Goal: Information Seeking & Learning: Learn about a topic

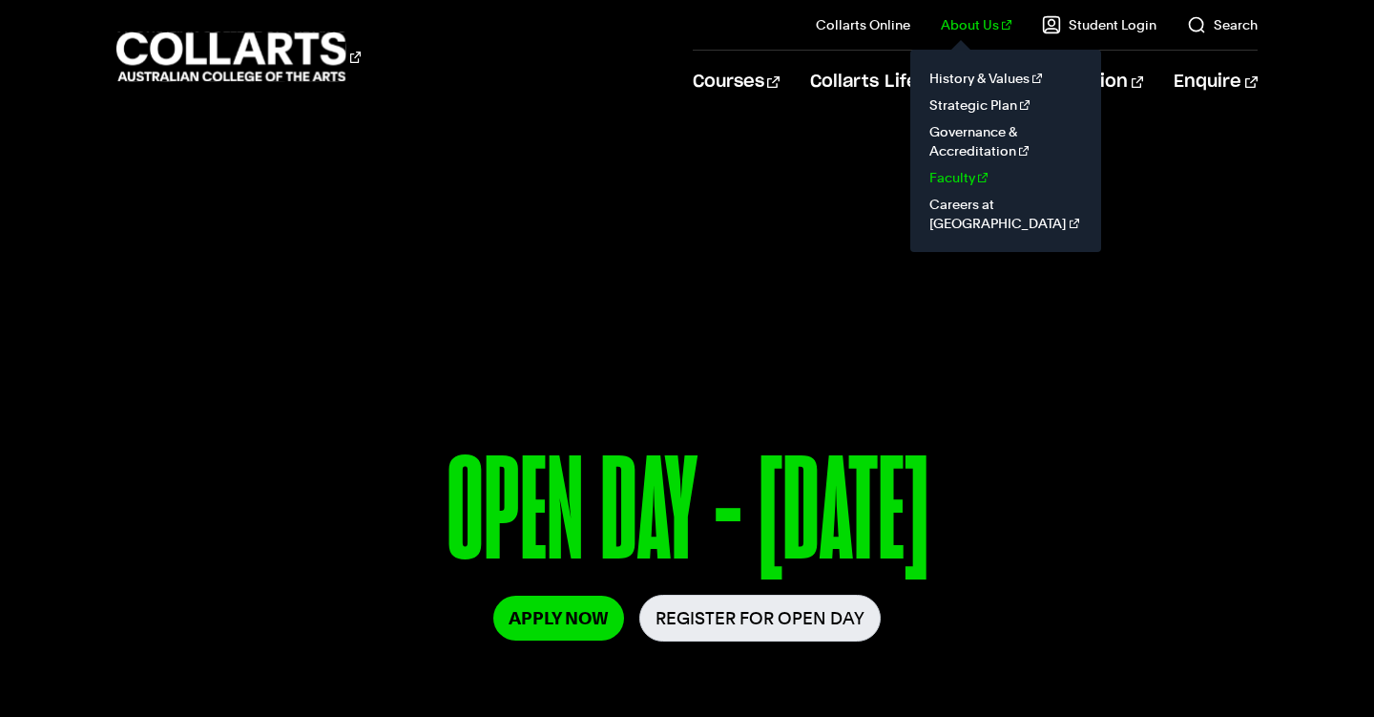
click at [964, 174] on link "Faculty" at bounding box center [1006, 177] width 160 height 27
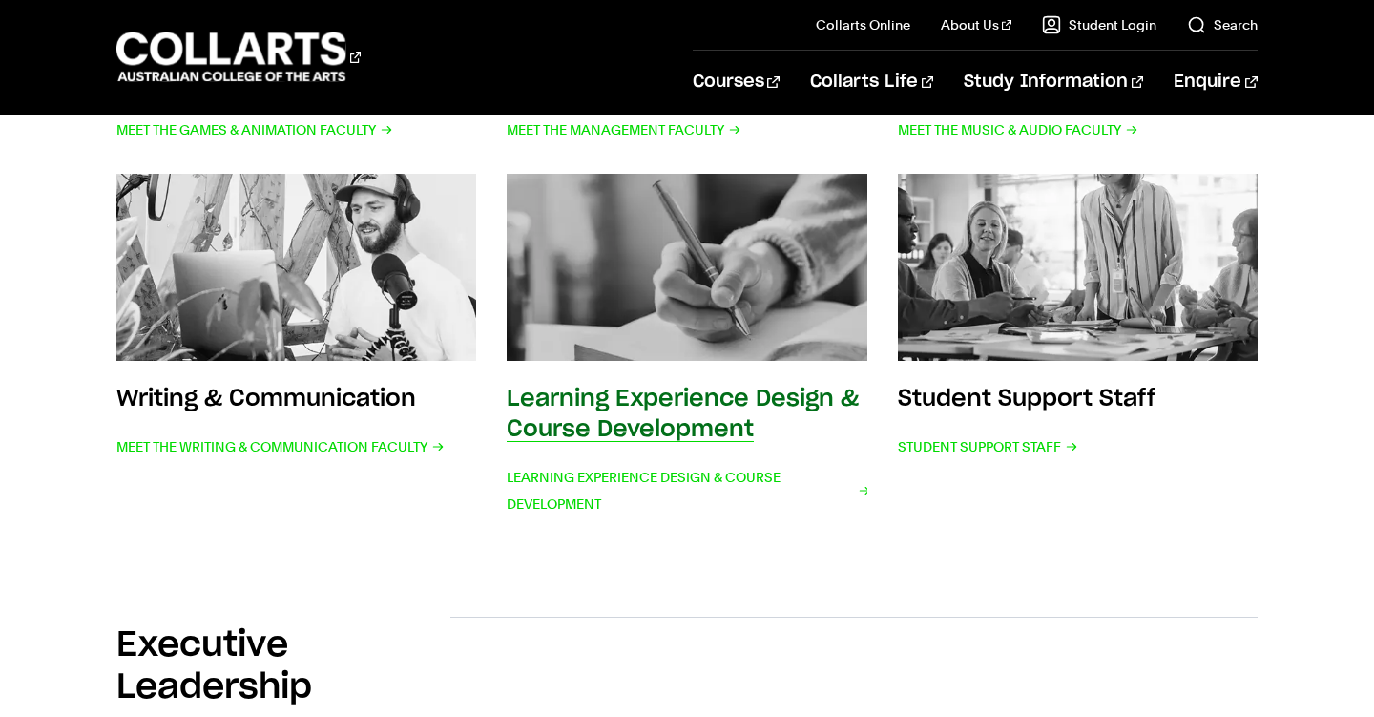
scroll to position [1077, 0]
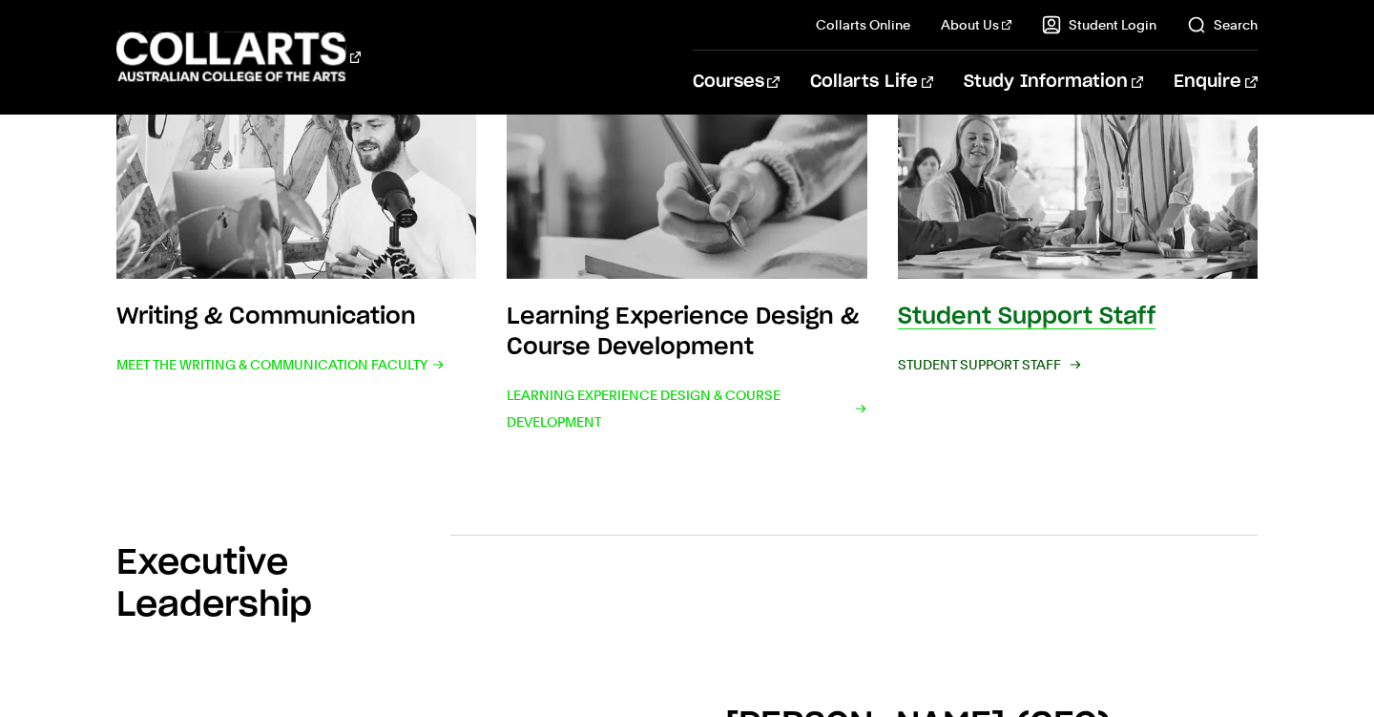
click at [1008, 364] on span "Student Support Staff" at bounding box center [988, 364] width 180 height 27
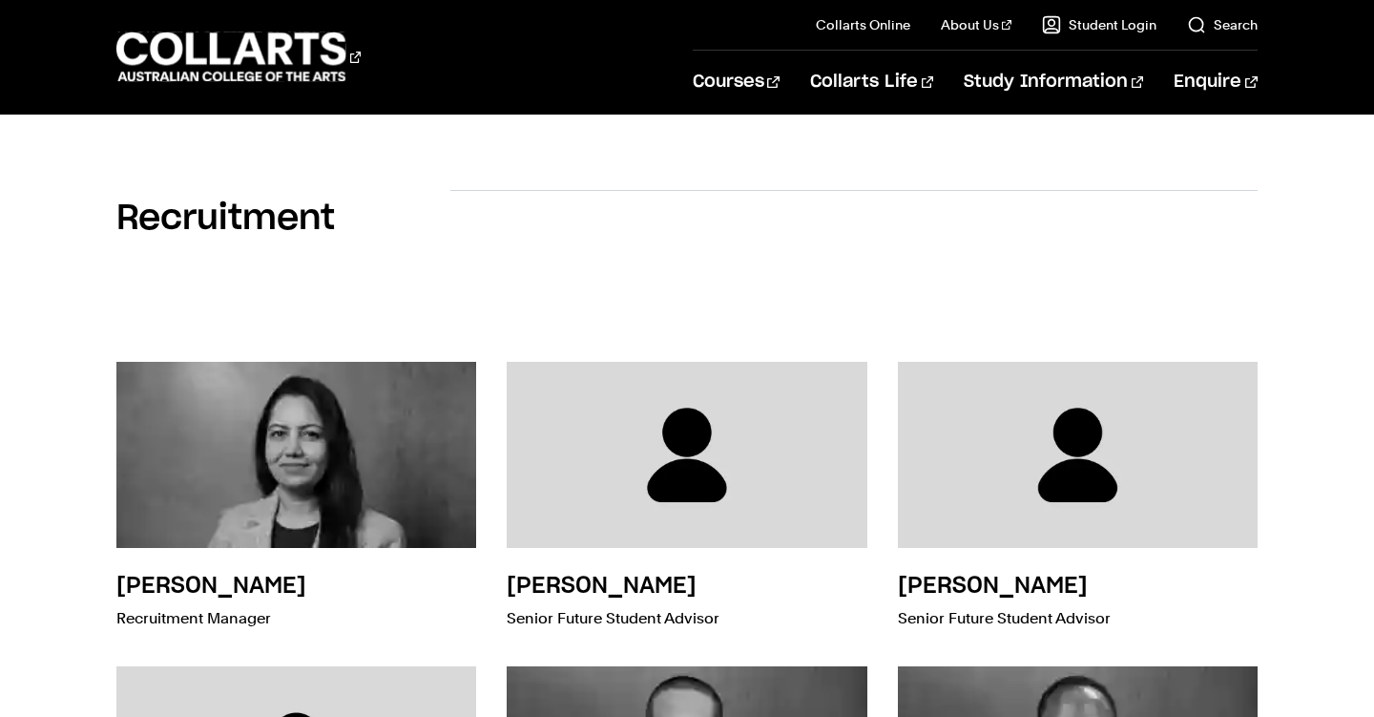
scroll to position [5166, 0]
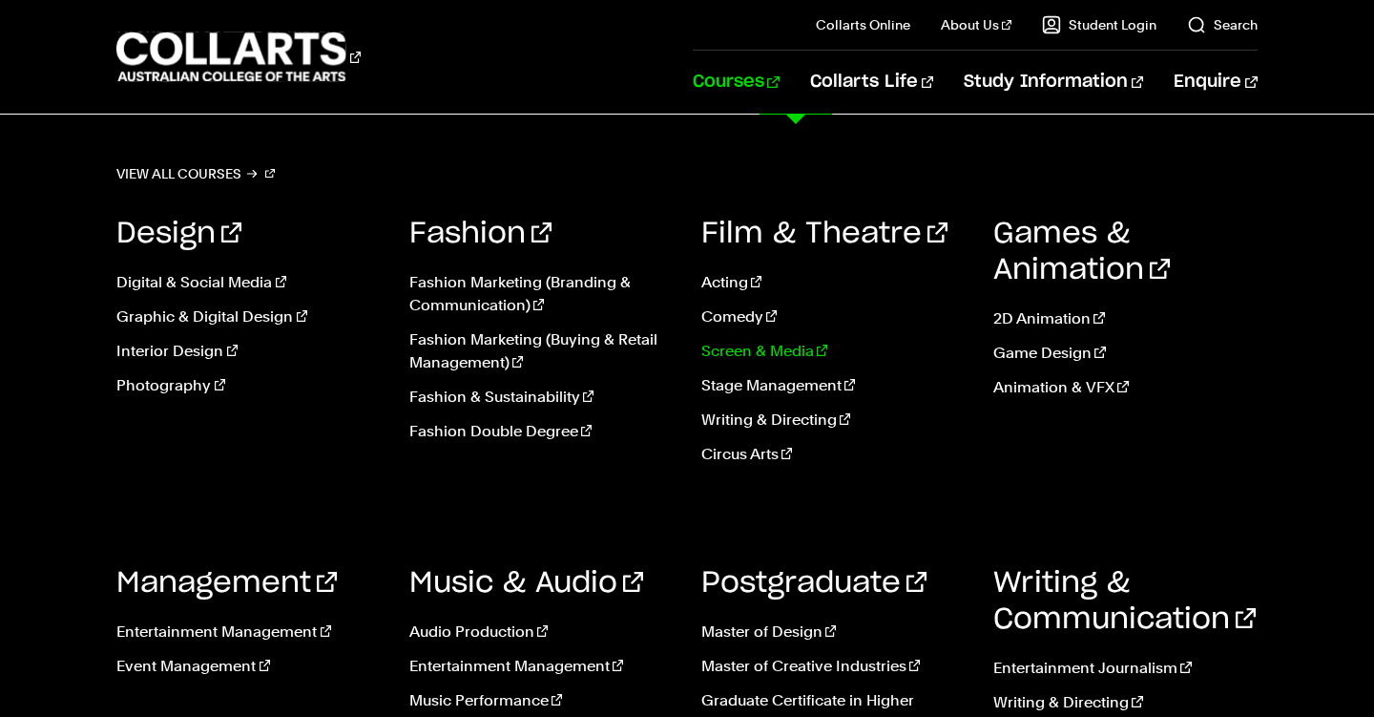
click at [731, 353] on link "Screen & Media" at bounding box center [832, 351] width 263 height 23
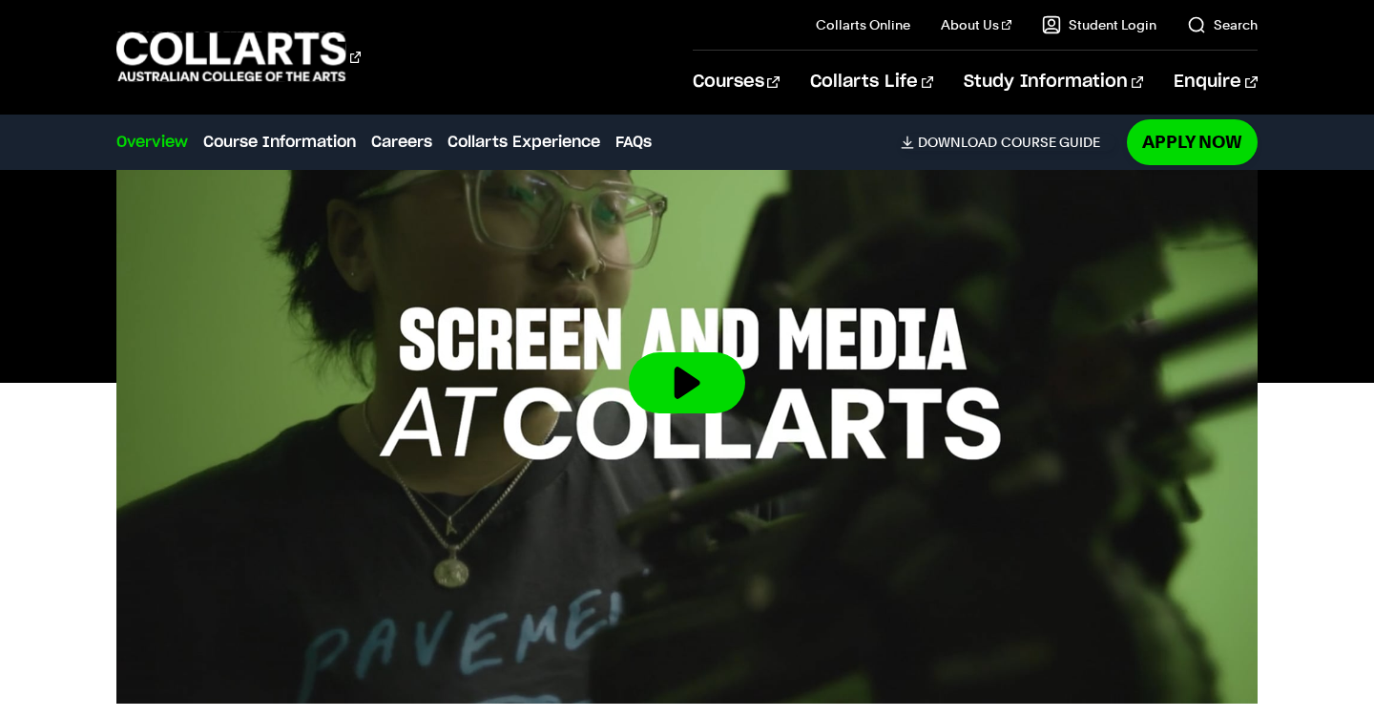
scroll to position [608, 0]
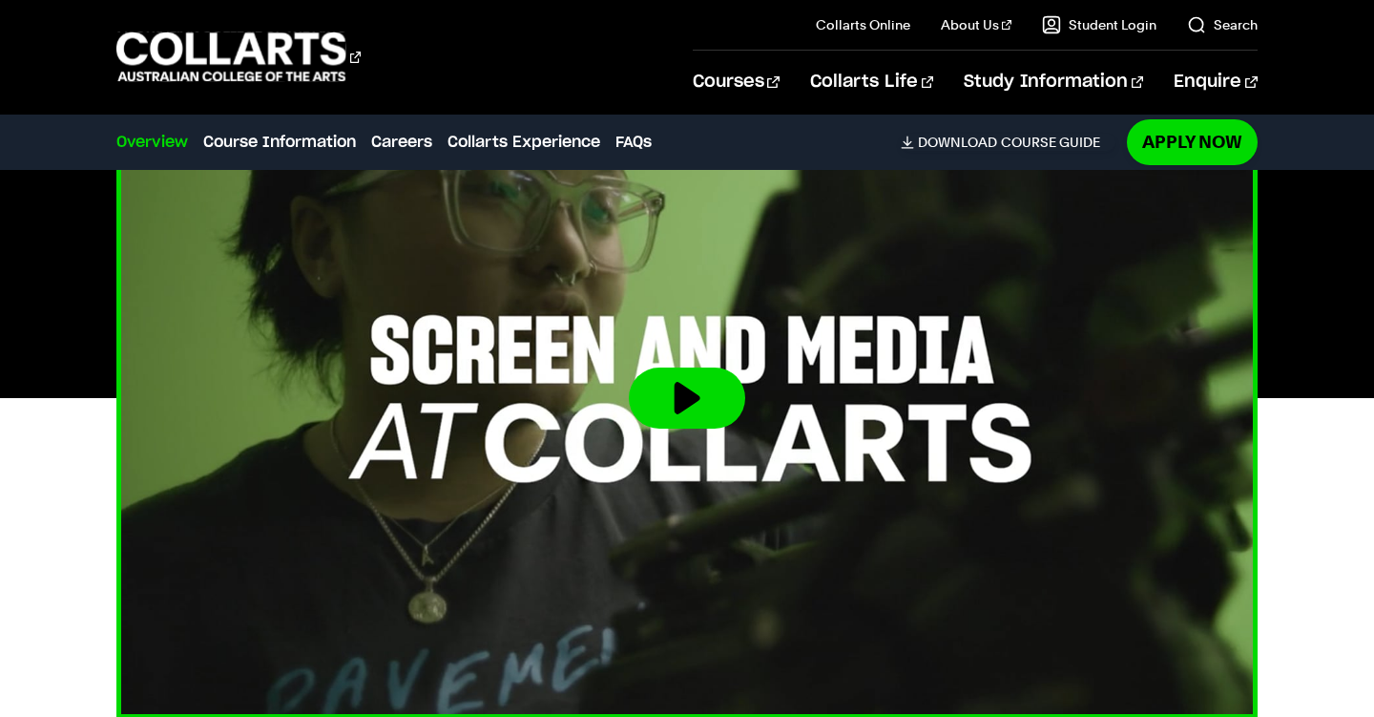
click at [675, 397] on button at bounding box center [687, 397] width 116 height 61
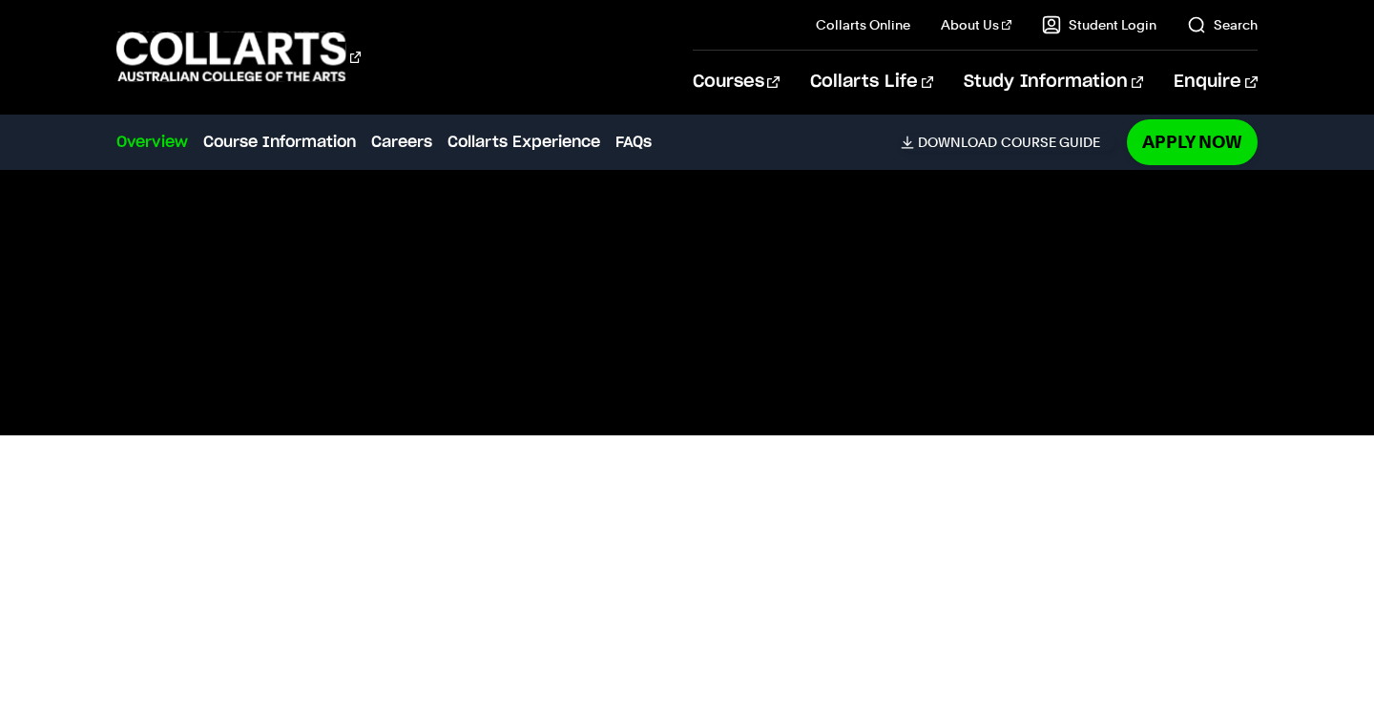
scroll to position [570, 0]
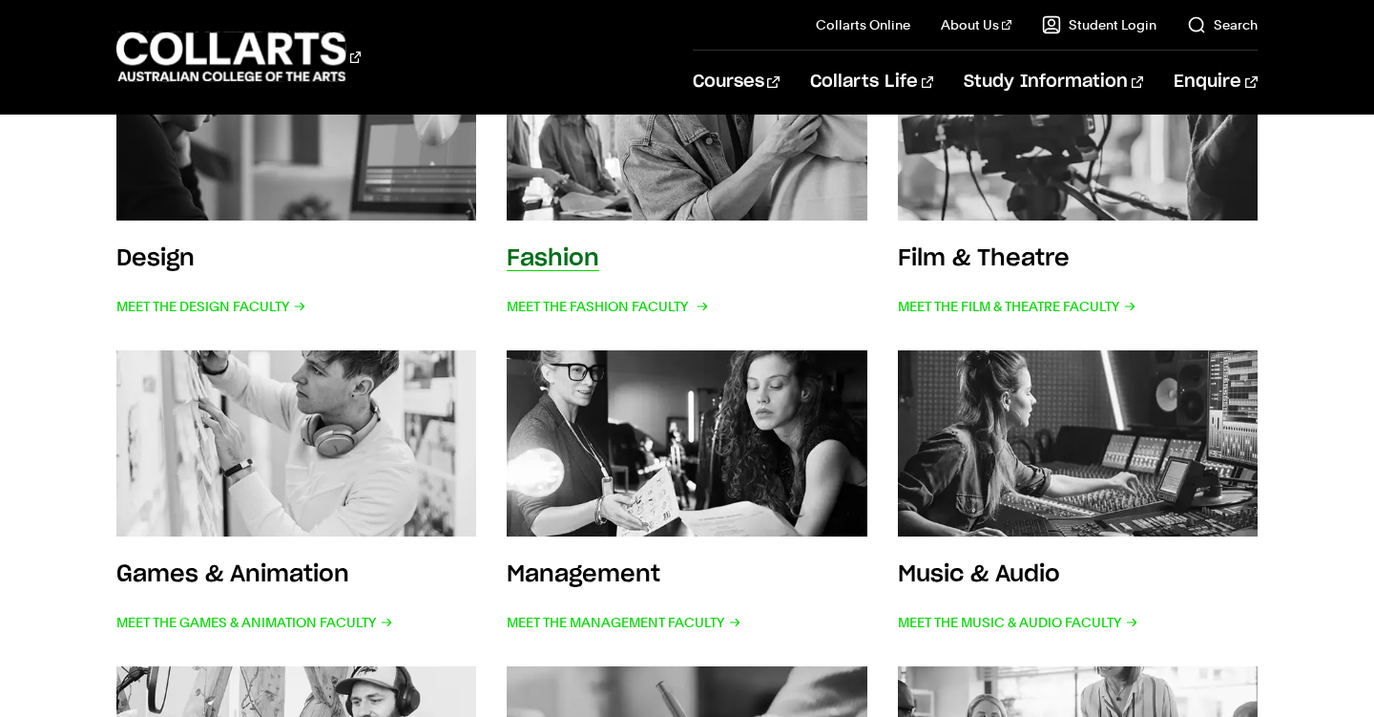
scroll to position [490, 0]
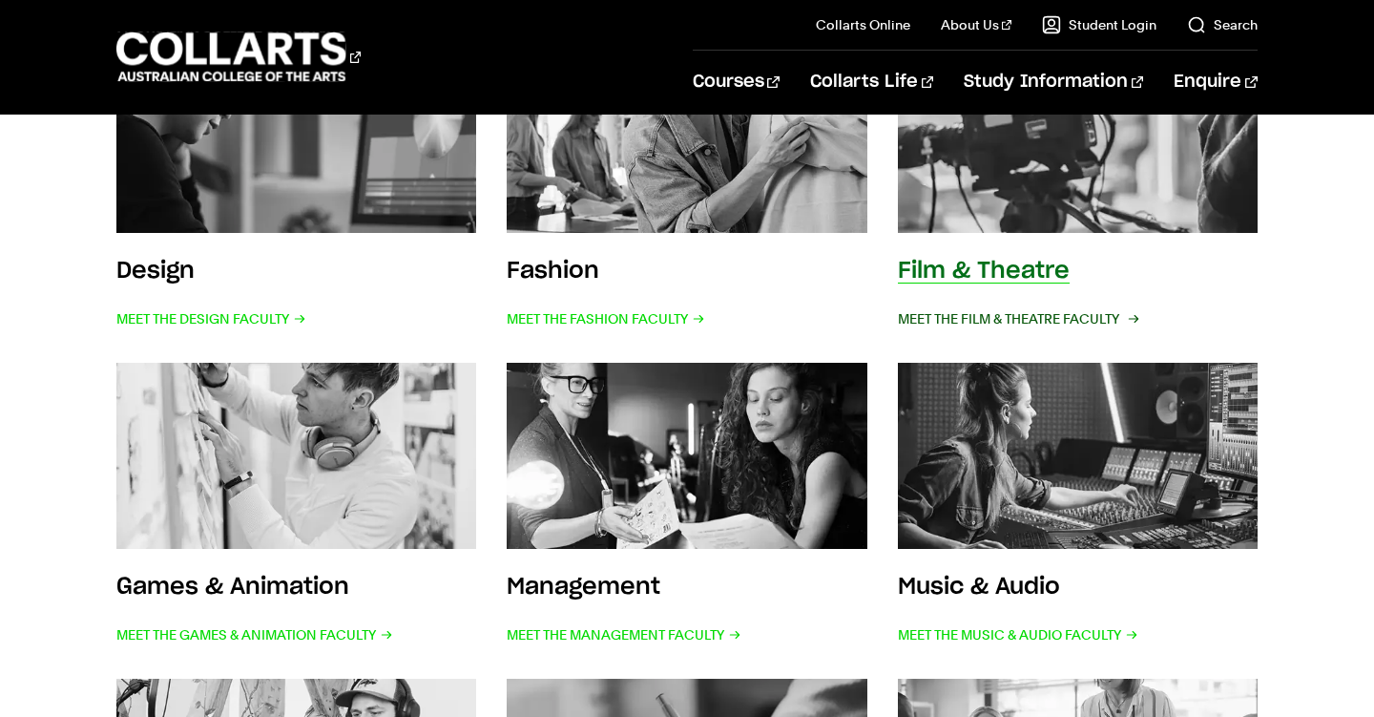
click at [1007, 306] on span "Meet the Film & Theatre Faculty" at bounding box center [1017, 318] width 239 height 27
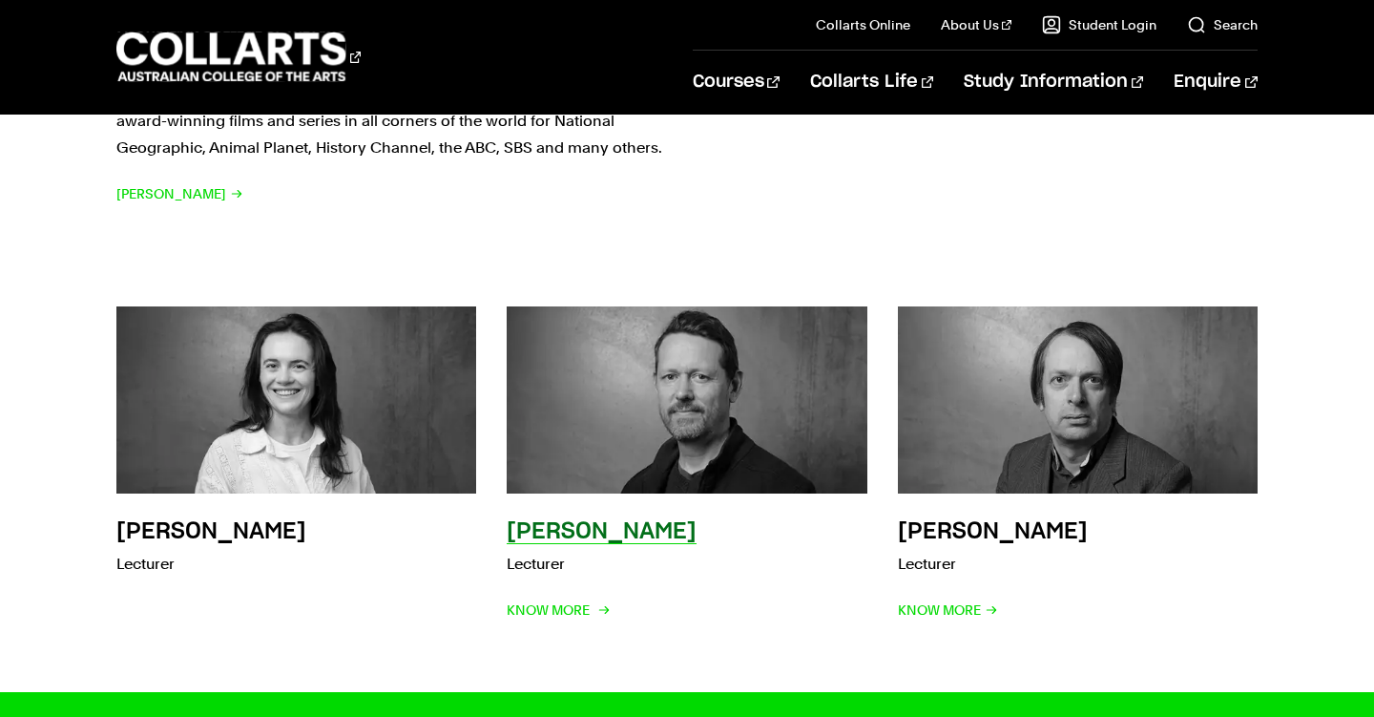
scroll to position [2789, 0]
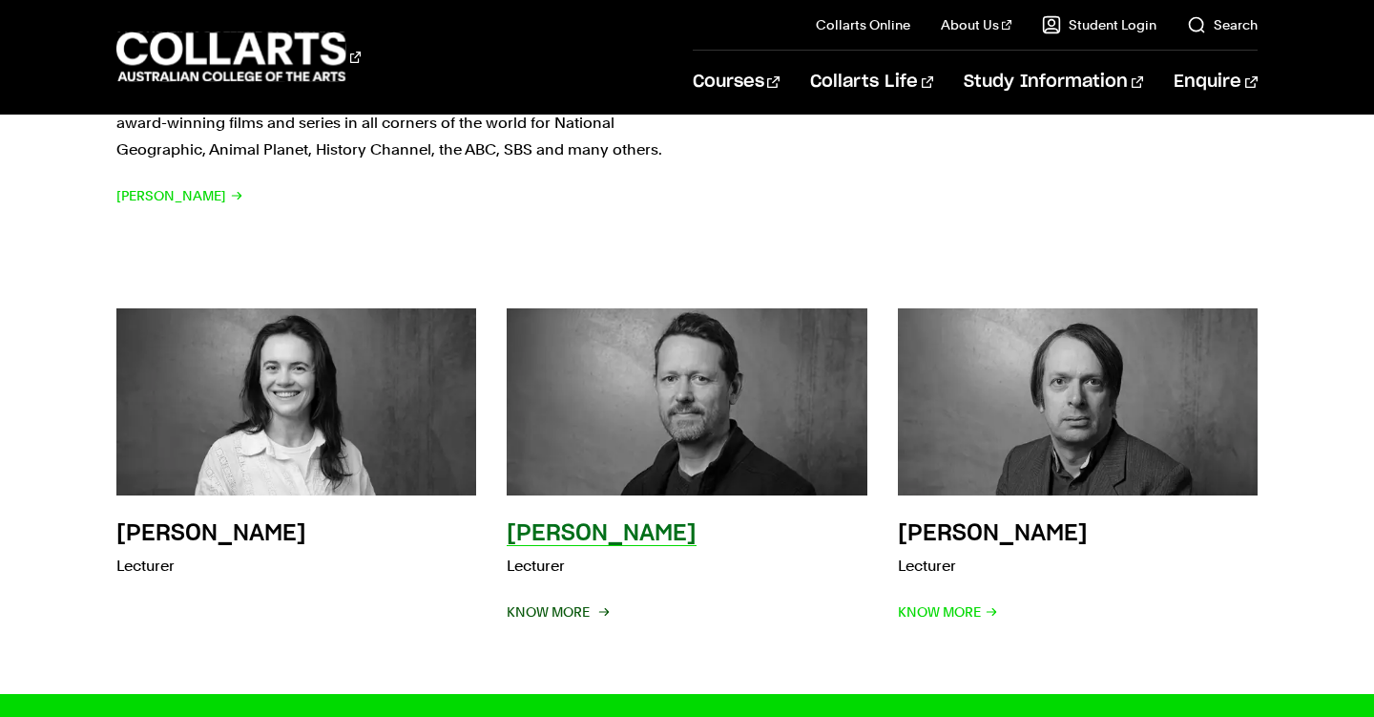
click at [568, 598] on span "Know More" at bounding box center [557, 611] width 100 height 27
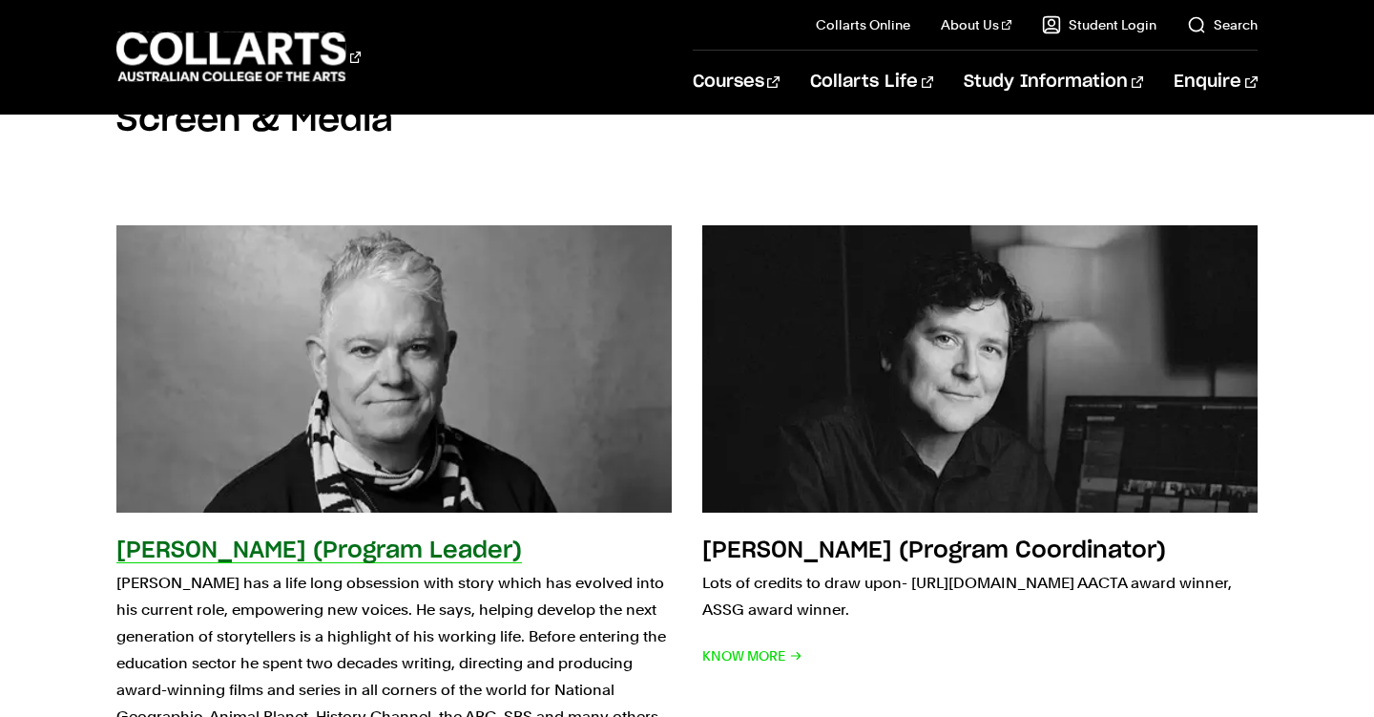
scroll to position [2221, 0]
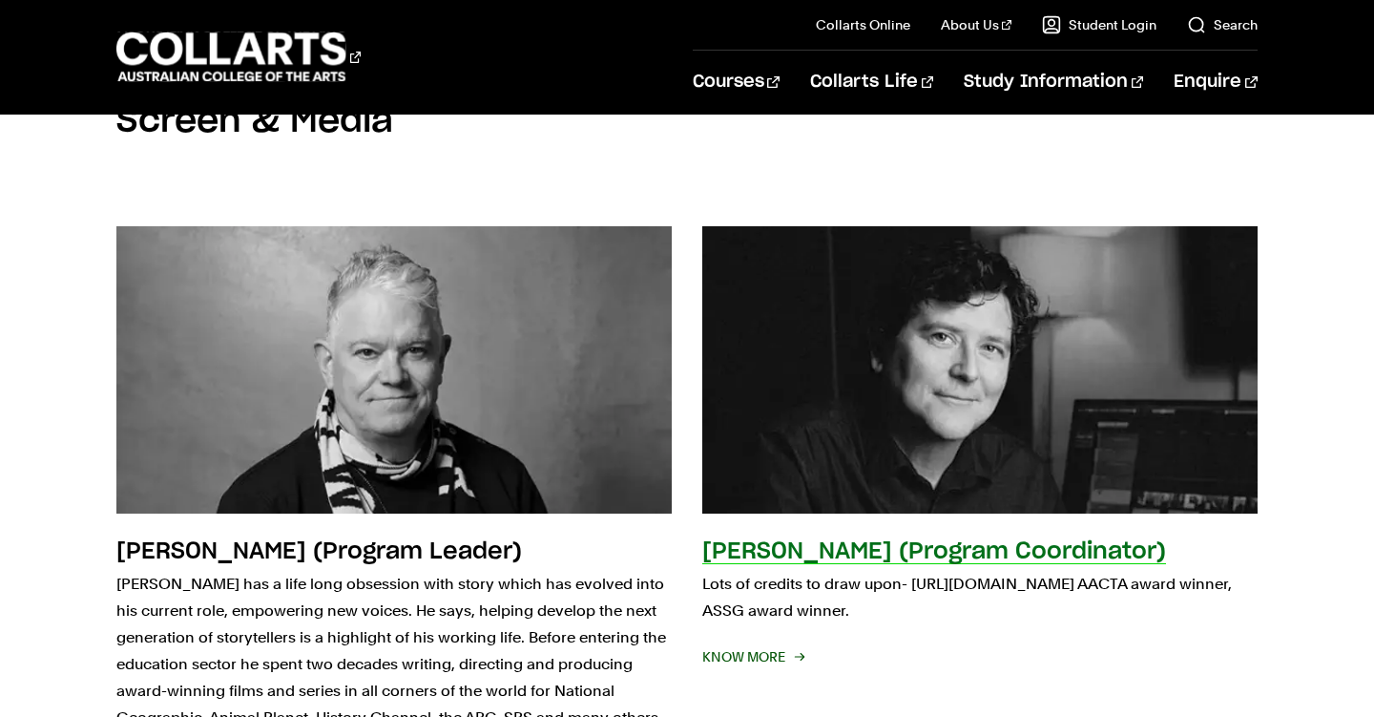
click at [766, 587] on div "Tristan Meredith (Program Coordinator) Lots of credits to draw upon- https://ww…" at bounding box center [979, 656] width 555 height 240
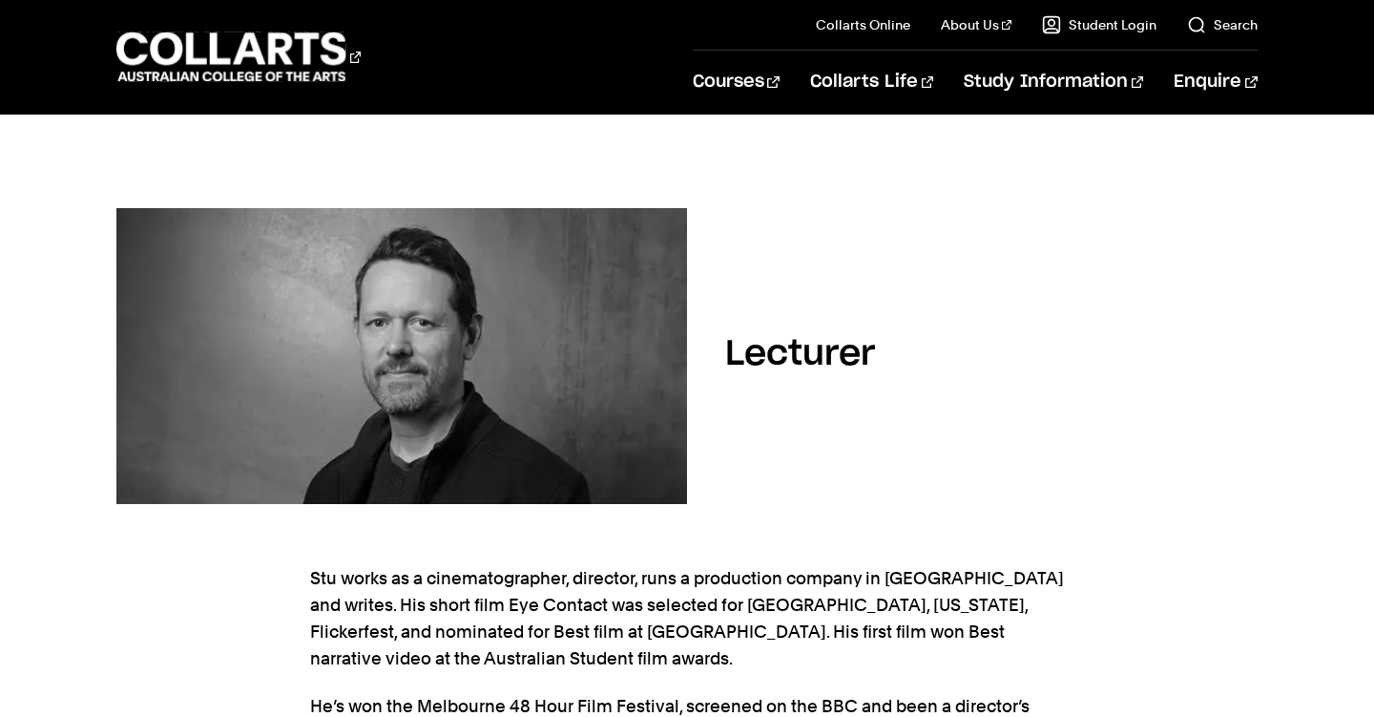
scroll to position [142, 0]
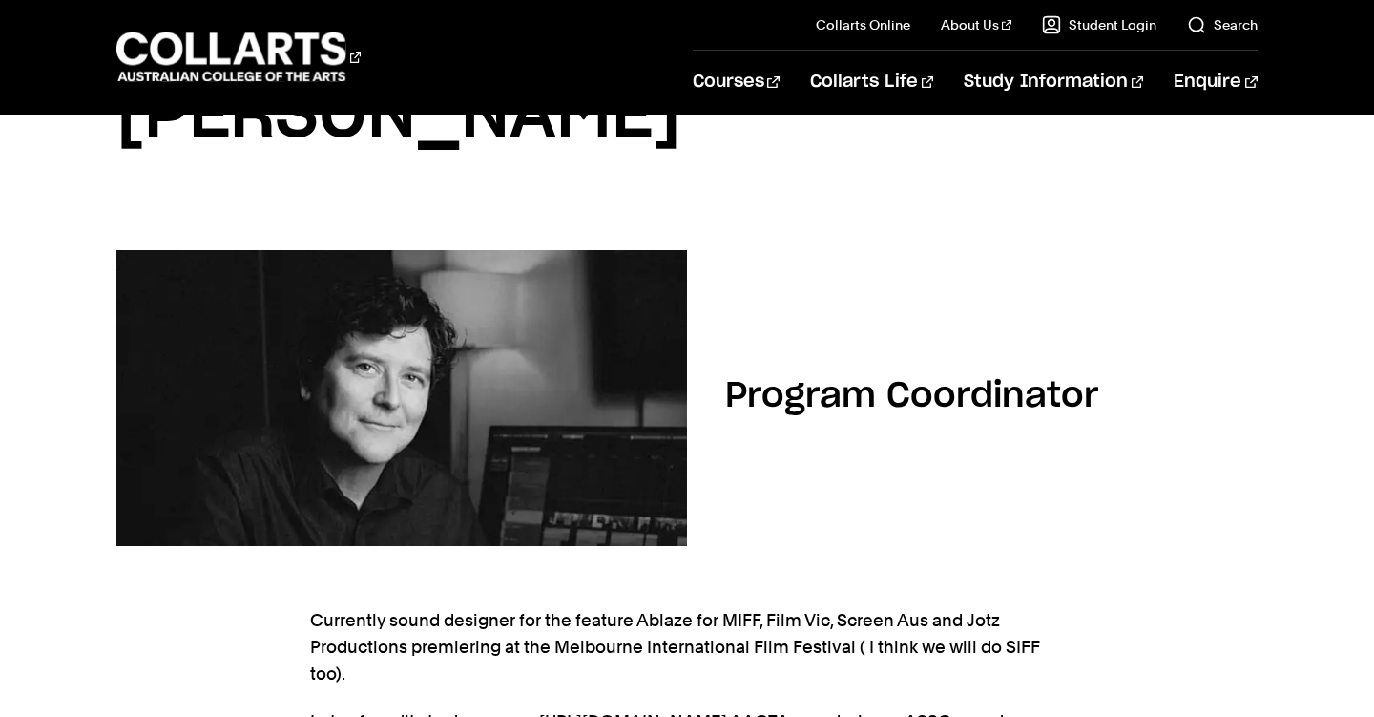
scroll to position [79, 0]
